Goal: Transaction & Acquisition: Purchase product/service

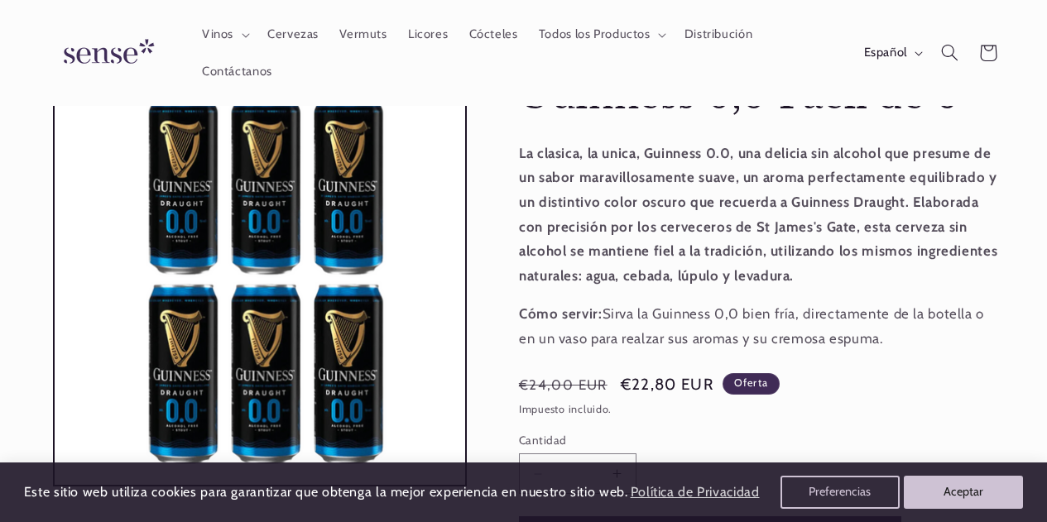
scroll to position [0, 932]
click at [919, 50] on button "Español" at bounding box center [891, 52] width 77 height 33
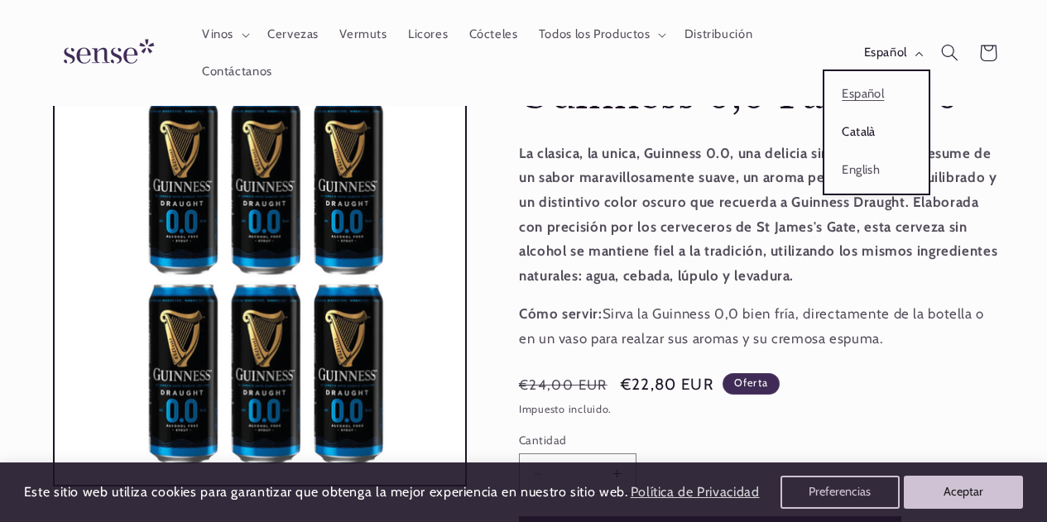
click at [860, 128] on link "Català" at bounding box center [876, 132] width 104 height 38
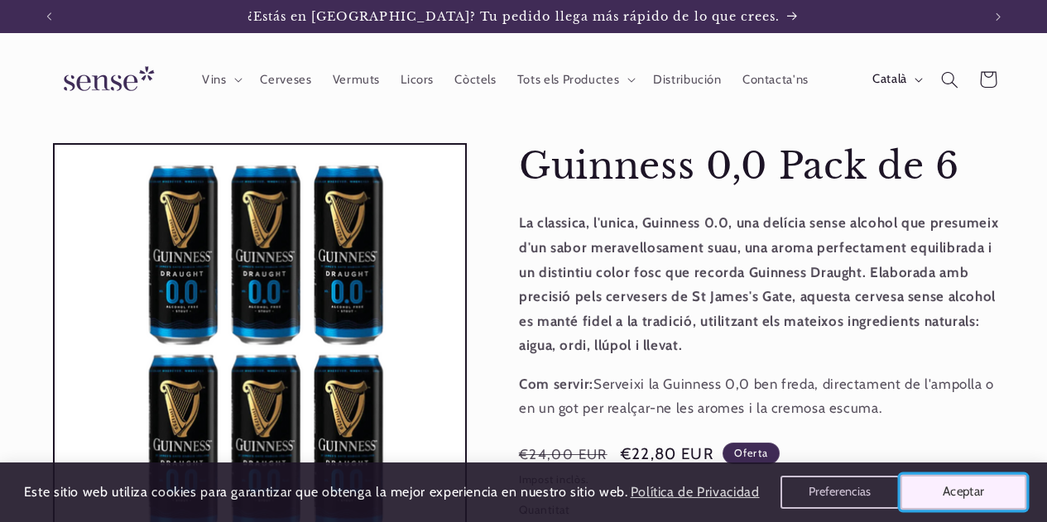
click at [961, 491] on button "Aceptar" at bounding box center [963, 492] width 127 height 35
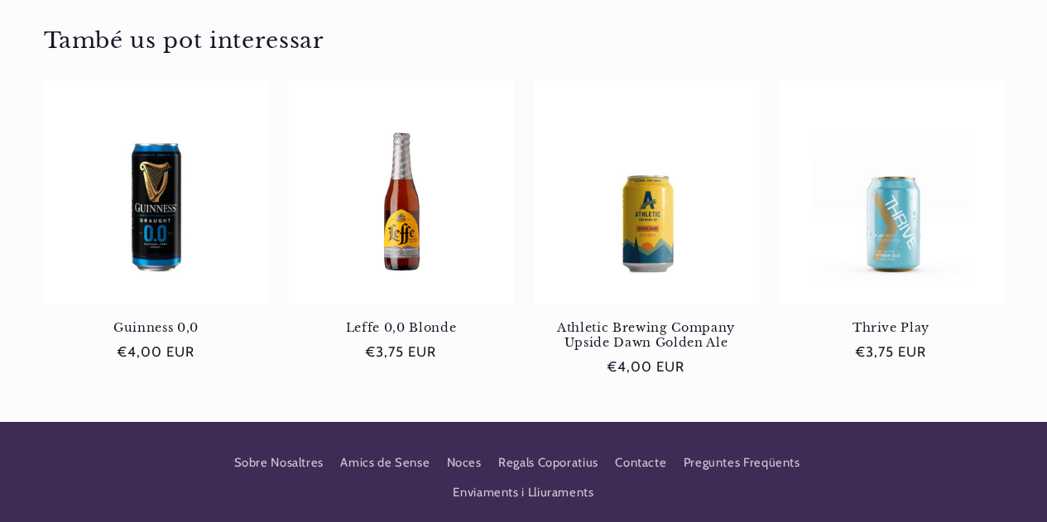
scroll to position [0, 932]
click at [642, 458] on link "Contacte" at bounding box center [640, 463] width 51 height 30
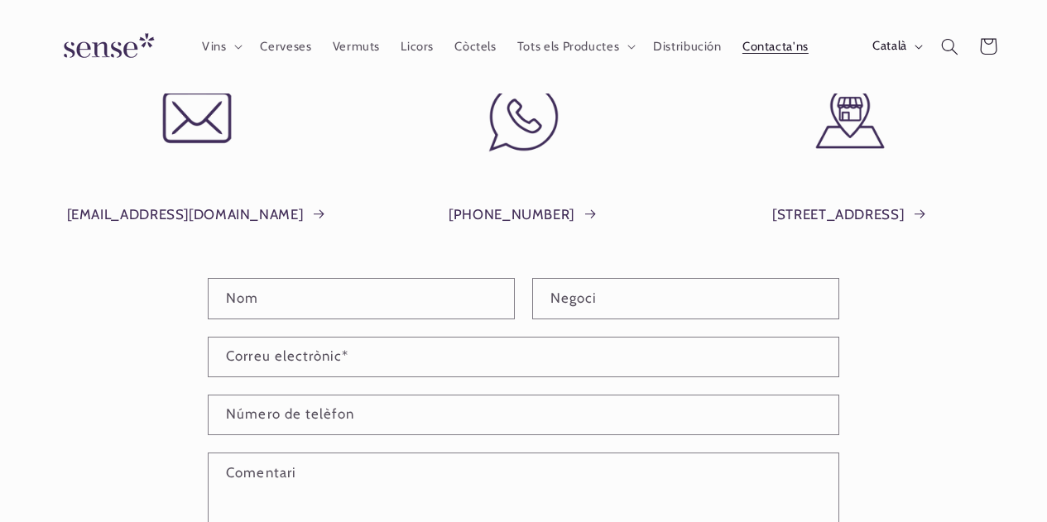
scroll to position [141, 0]
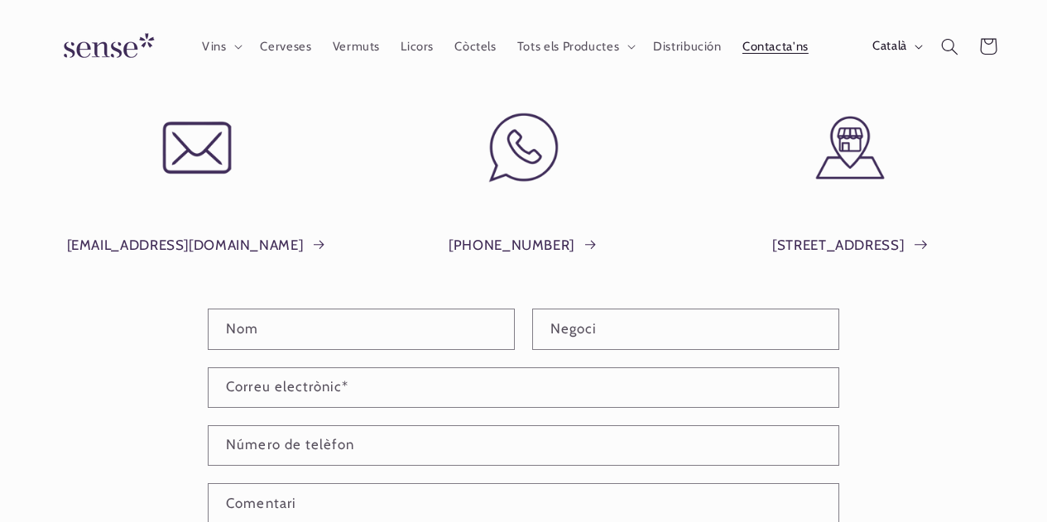
click at [820, 249] on link "Plaça del Sol, 1, Barcelona" at bounding box center [850, 245] width 156 height 25
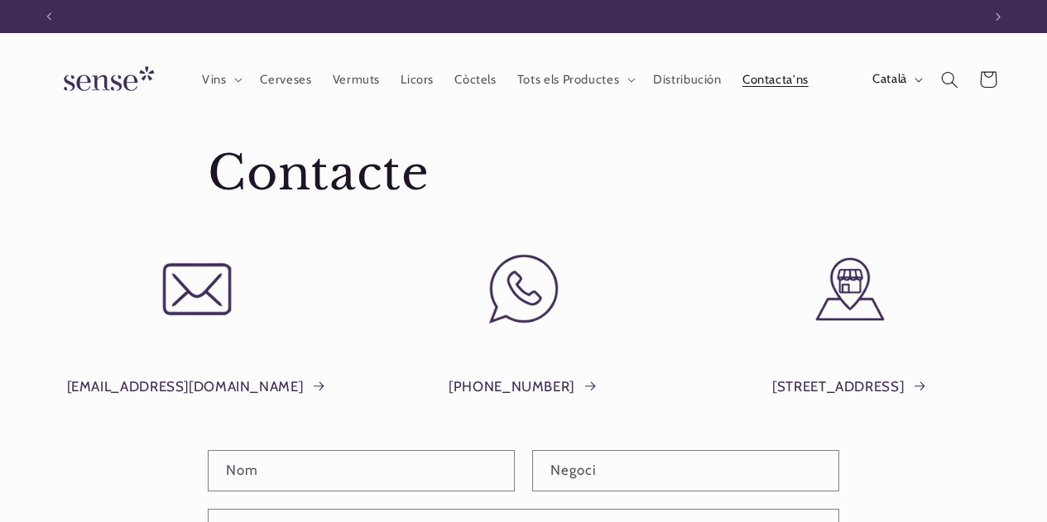
scroll to position [0, 0]
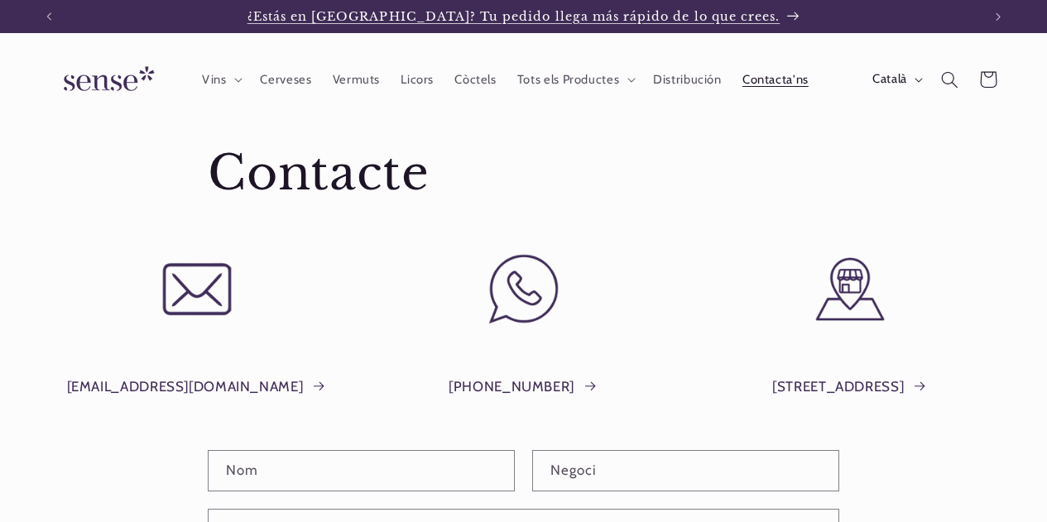
click at [727, 14] on span "¿Estás en [GEOGRAPHIC_DATA]? Tu pedido llega más rápido de lo que crees." at bounding box center [513, 16] width 533 height 15
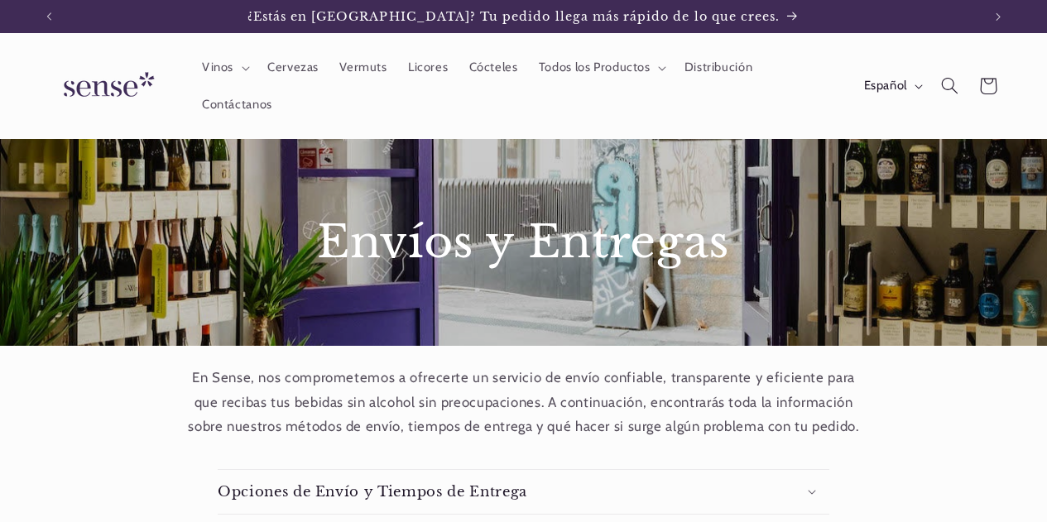
scroll to position [222, 0]
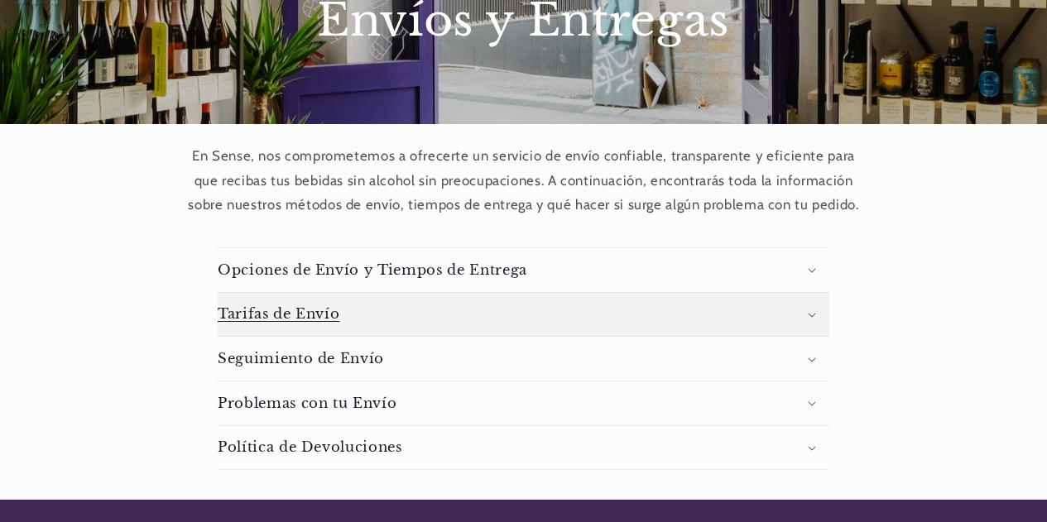
click at [807, 309] on summary "Tarifas de Envío" at bounding box center [523, 315] width 611 height 44
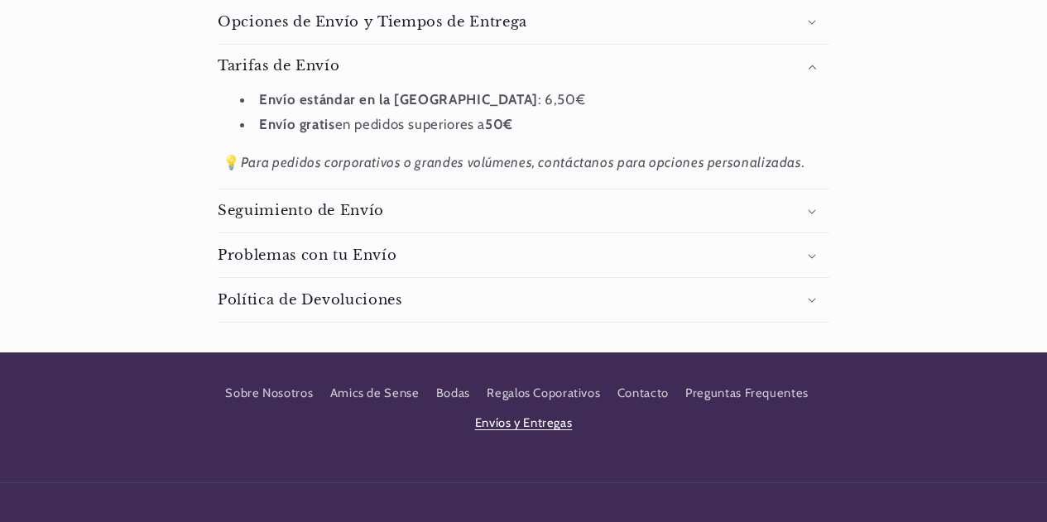
scroll to position [304, 0]
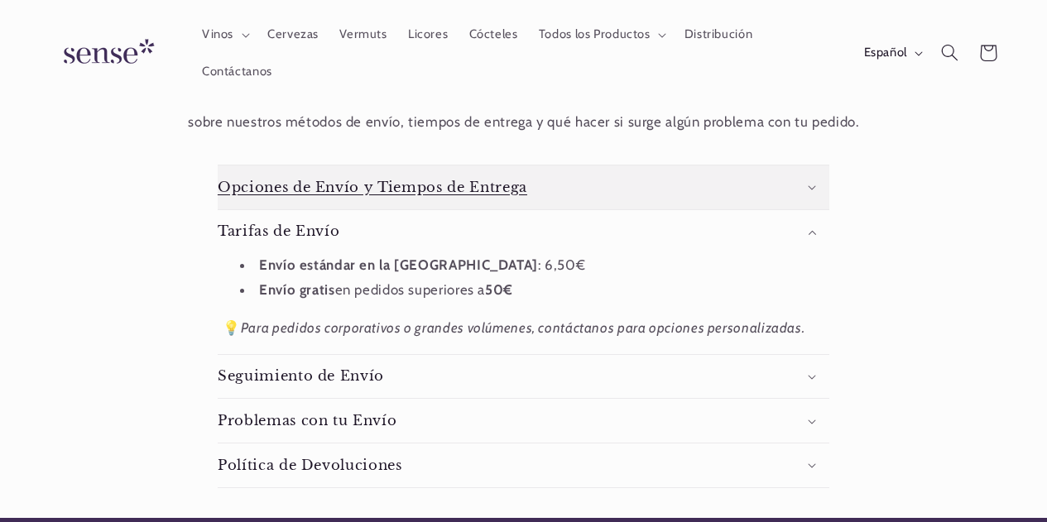
click at [810, 182] on summary "Opciones de Envío y Tiempos de Entrega" at bounding box center [523, 187] width 611 height 44
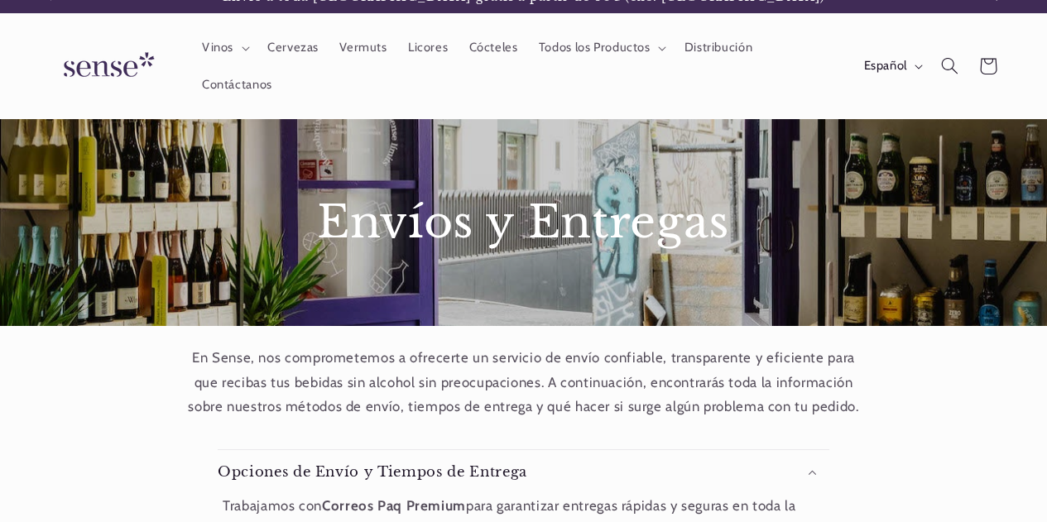
scroll to position [0, 0]
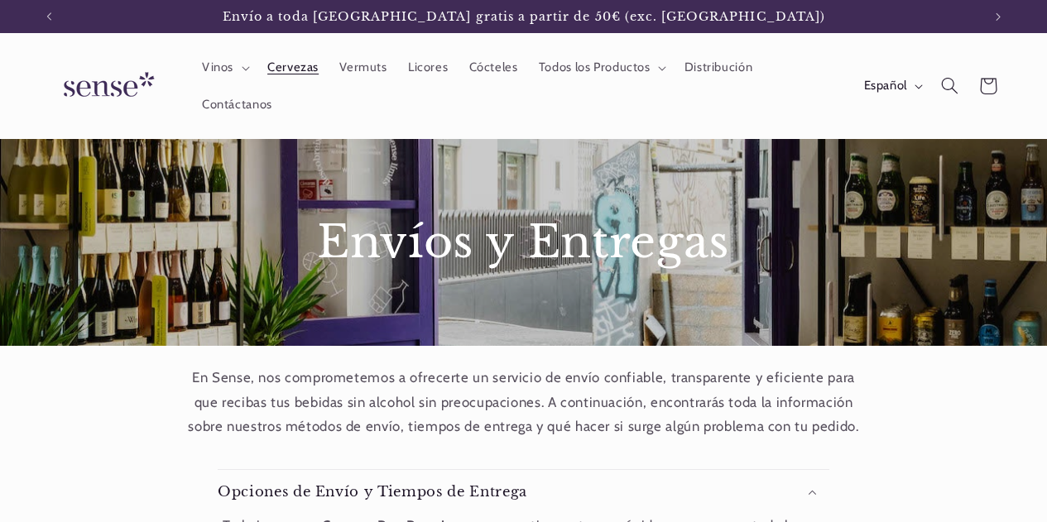
click at [307, 68] on span "Cervezas" at bounding box center [292, 68] width 51 height 16
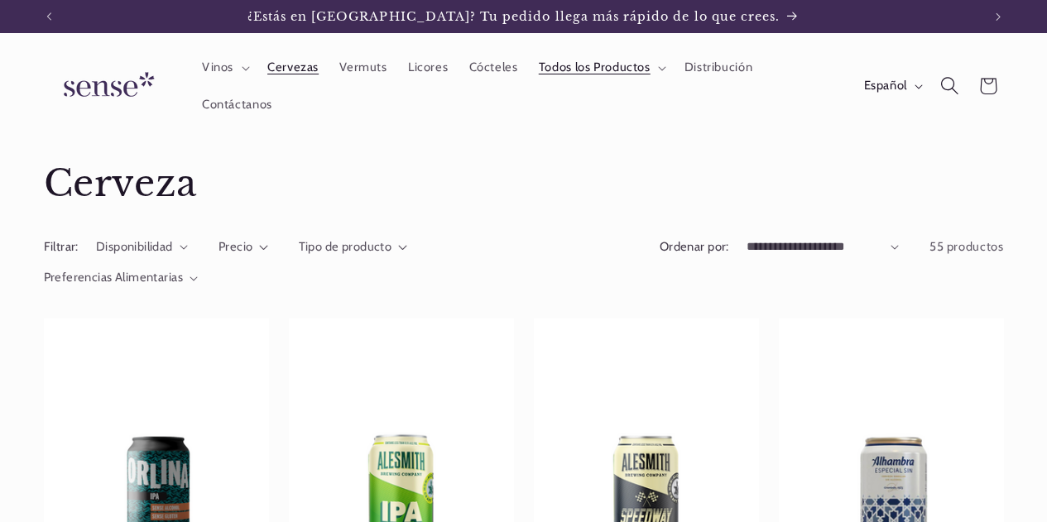
click at [949, 80] on icon "Búsqueda" at bounding box center [949, 86] width 18 height 18
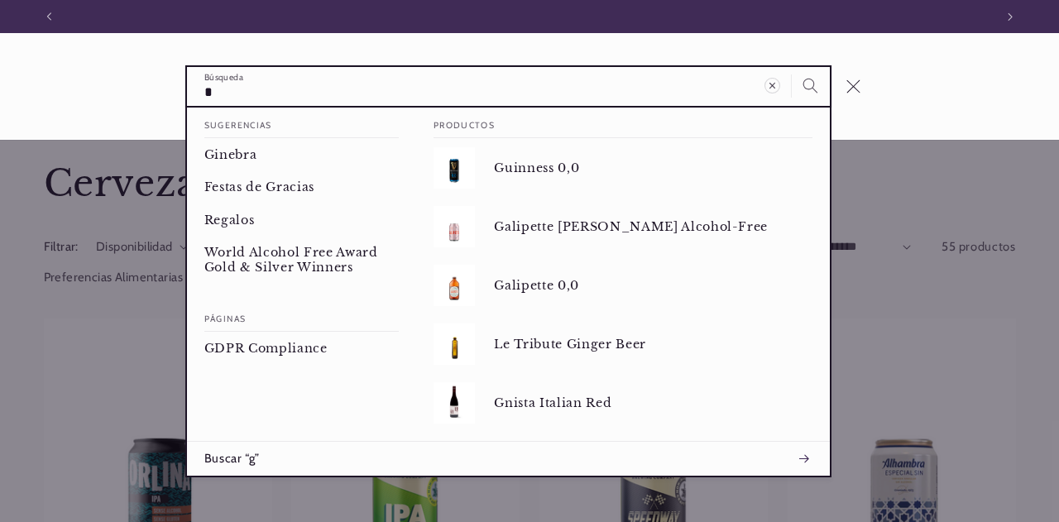
scroll to position [0, 945]
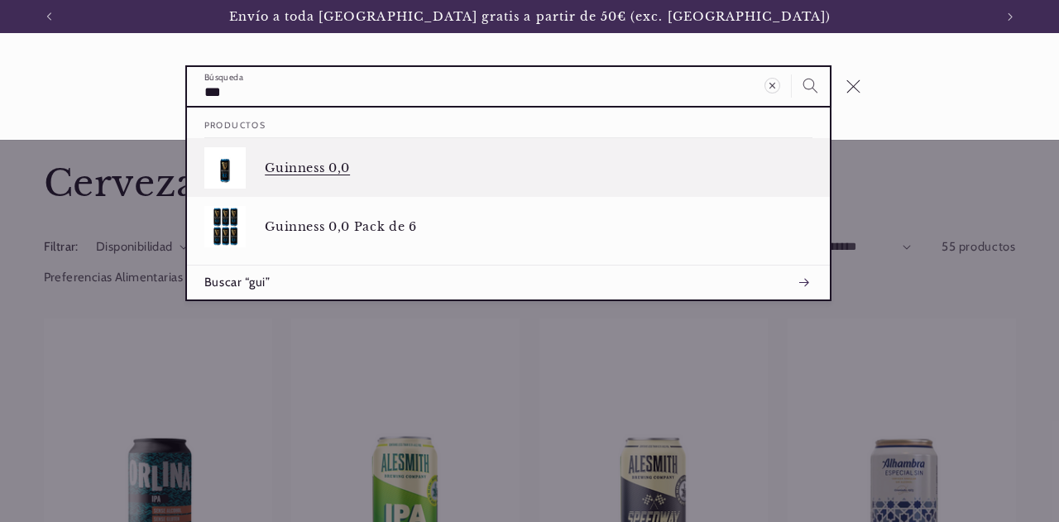
type input "***"
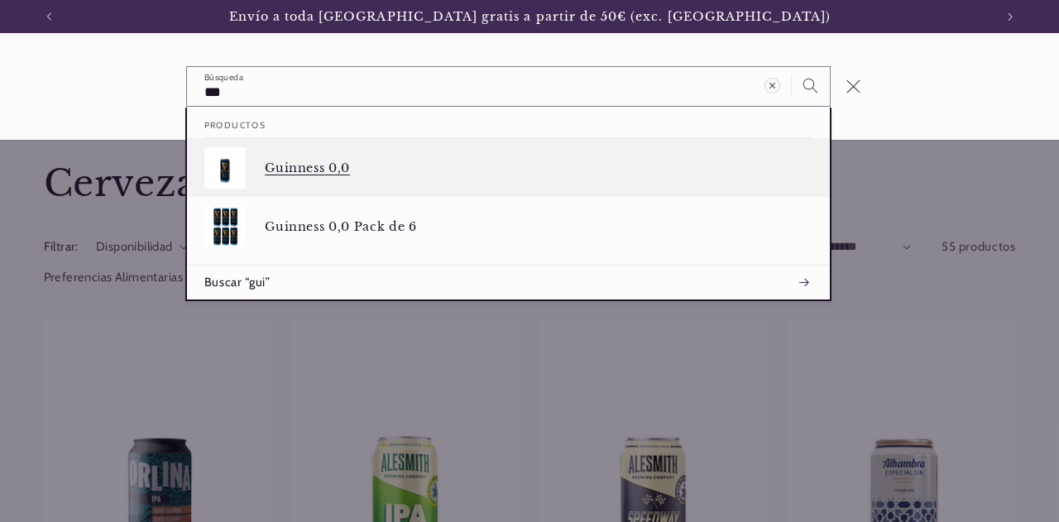
click at [329, 169] on p "Guinness 0,0" at bounding box center [539, 167] width 548 height 15
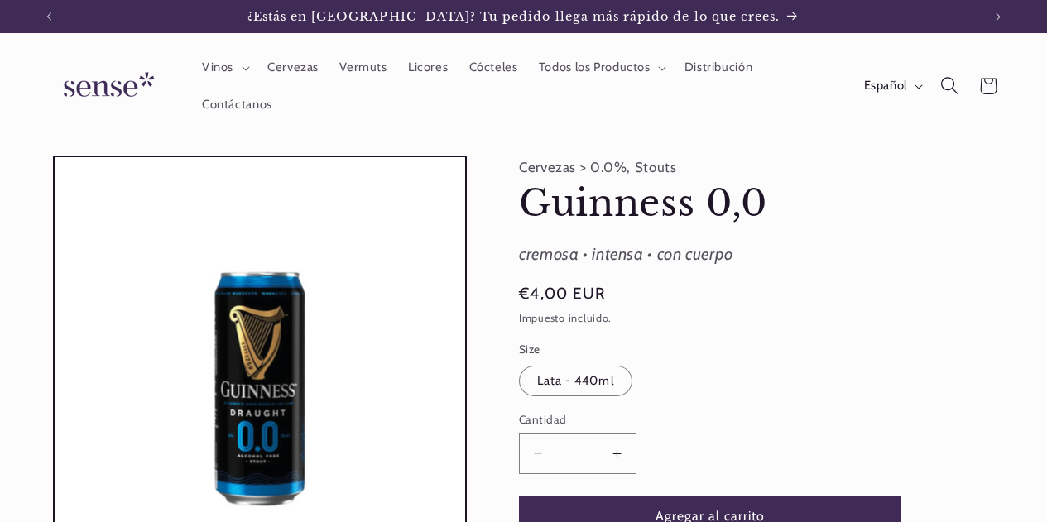
click at [950, 84] on icon "Búsqueda" at bounding box center [949, 86] width 18 height 18
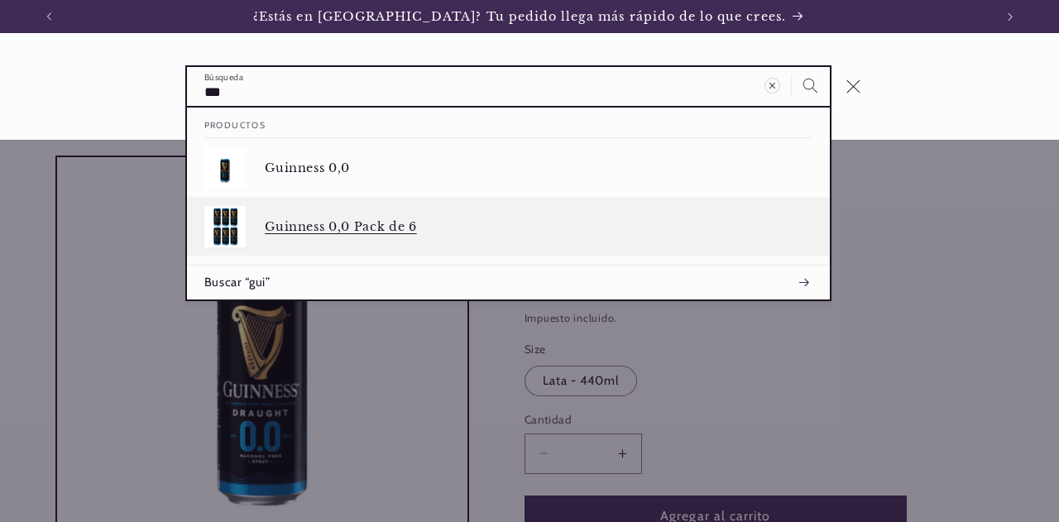
type input "***"
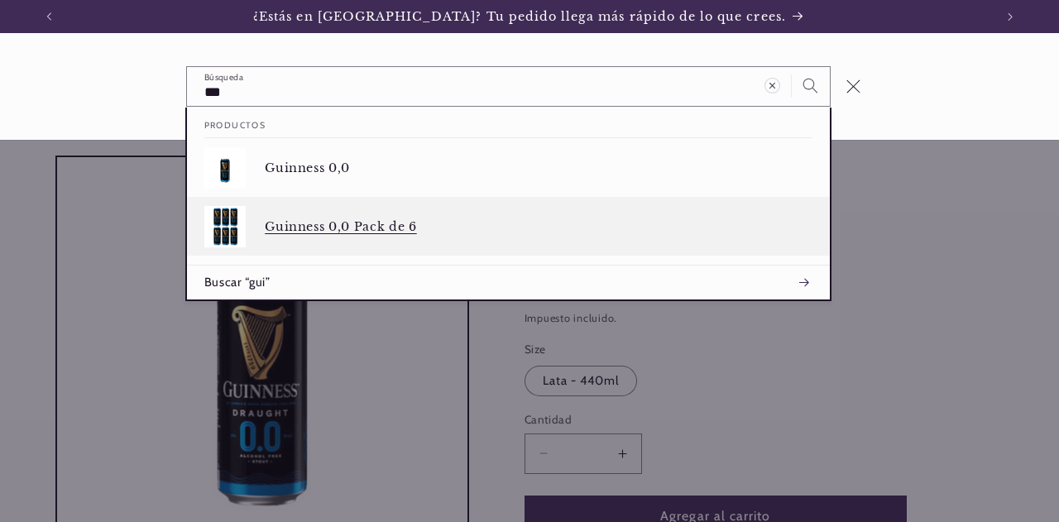
click at [373, 227] on p "Guinness 0,0 Pack de 6" at bounding box center [539, 226] width 548 height 15
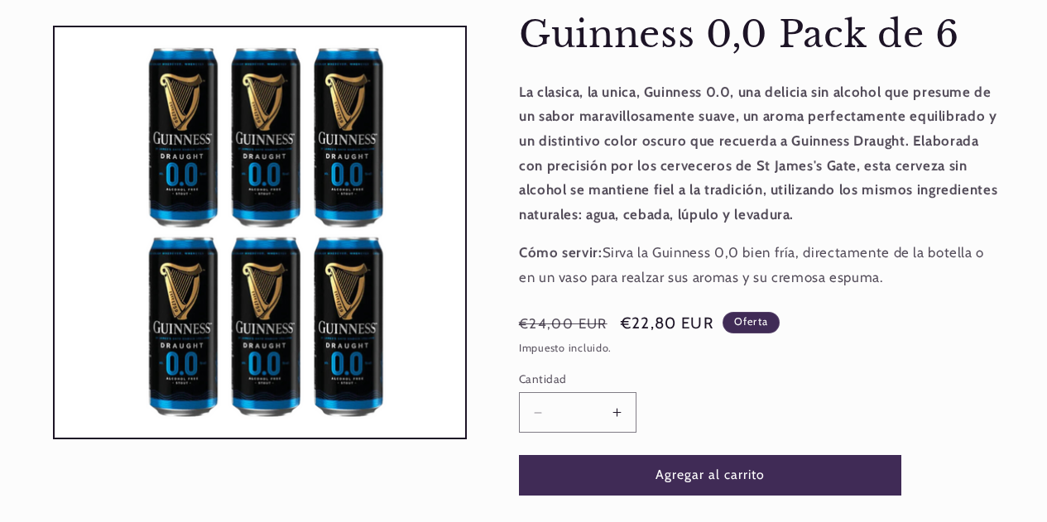
scroll to position [0, 932]
